Goal: Transaction & Acquisition: Purchase product/service

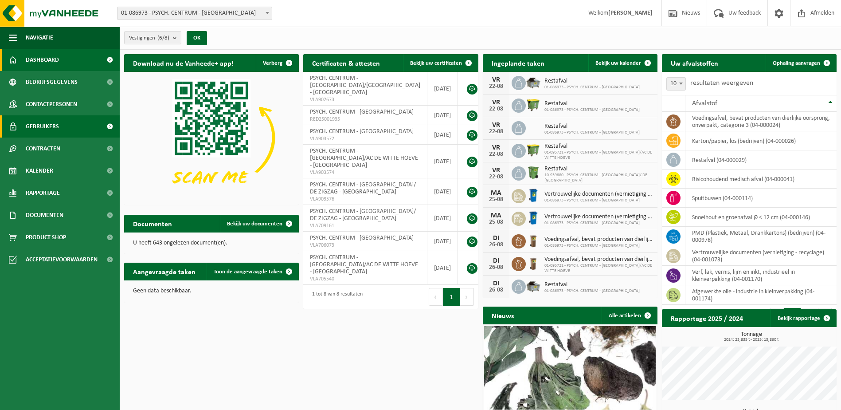
click at [63, 124] on link "Gebruikers" at bounding box center [60, 126] width 120 height 22
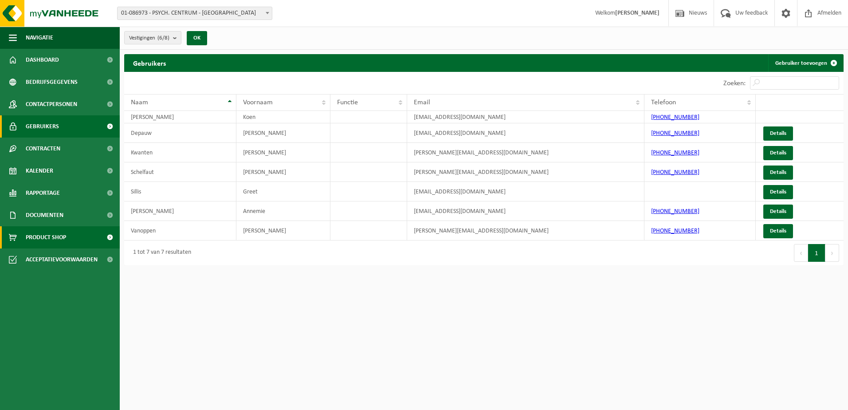
click at [60, 235] on span "Product Shop" at bounding box center [46, 237] width 40 height 22
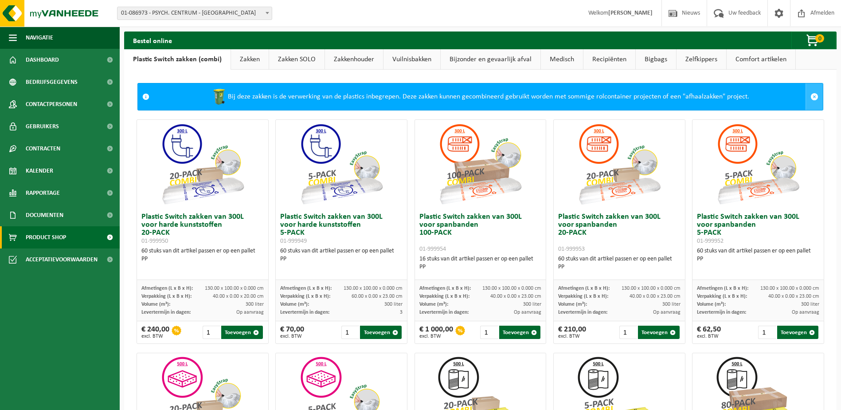
click at [811, 98] on span at bounding box center [815, 97] width 8 height 8
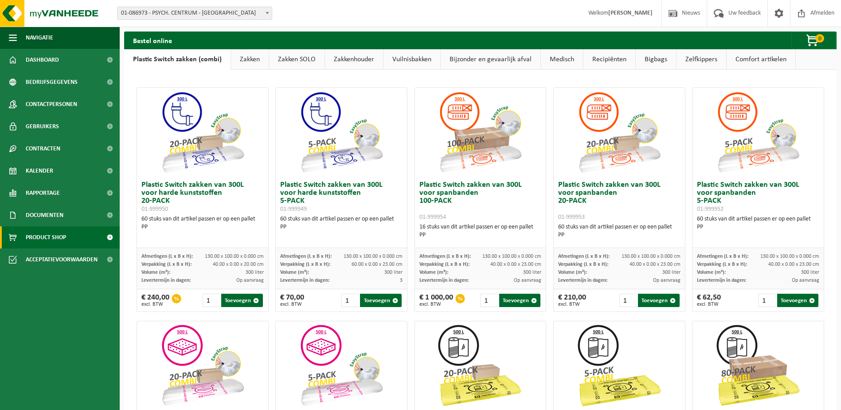
click at [250, 61] on link "Zakken" at bounding box center [250, 59] width 38 height 20
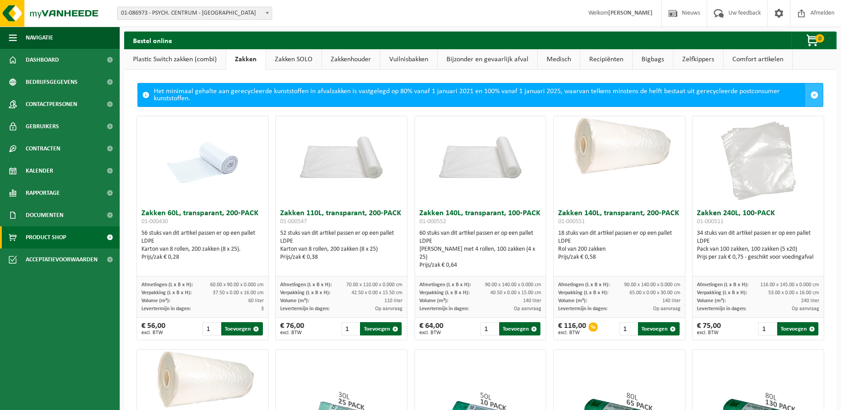
click at [811, 94] on span at bounding box center [815, 95] width 8 height 8
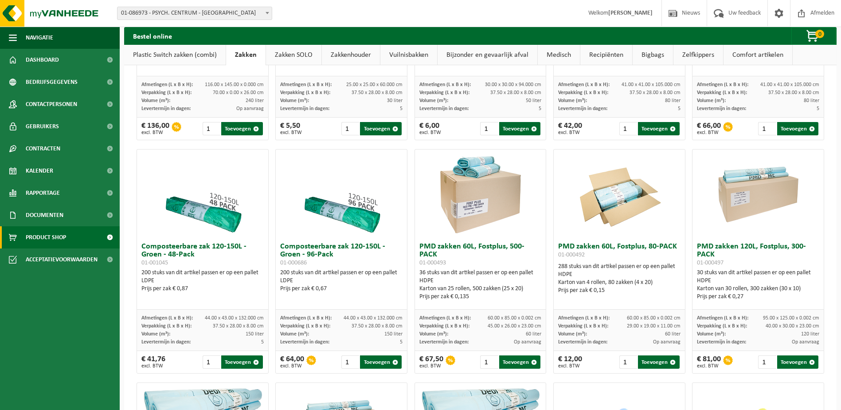
scroll to position [425, 0]
